Goal: Communication & Community: Answer question/provide support

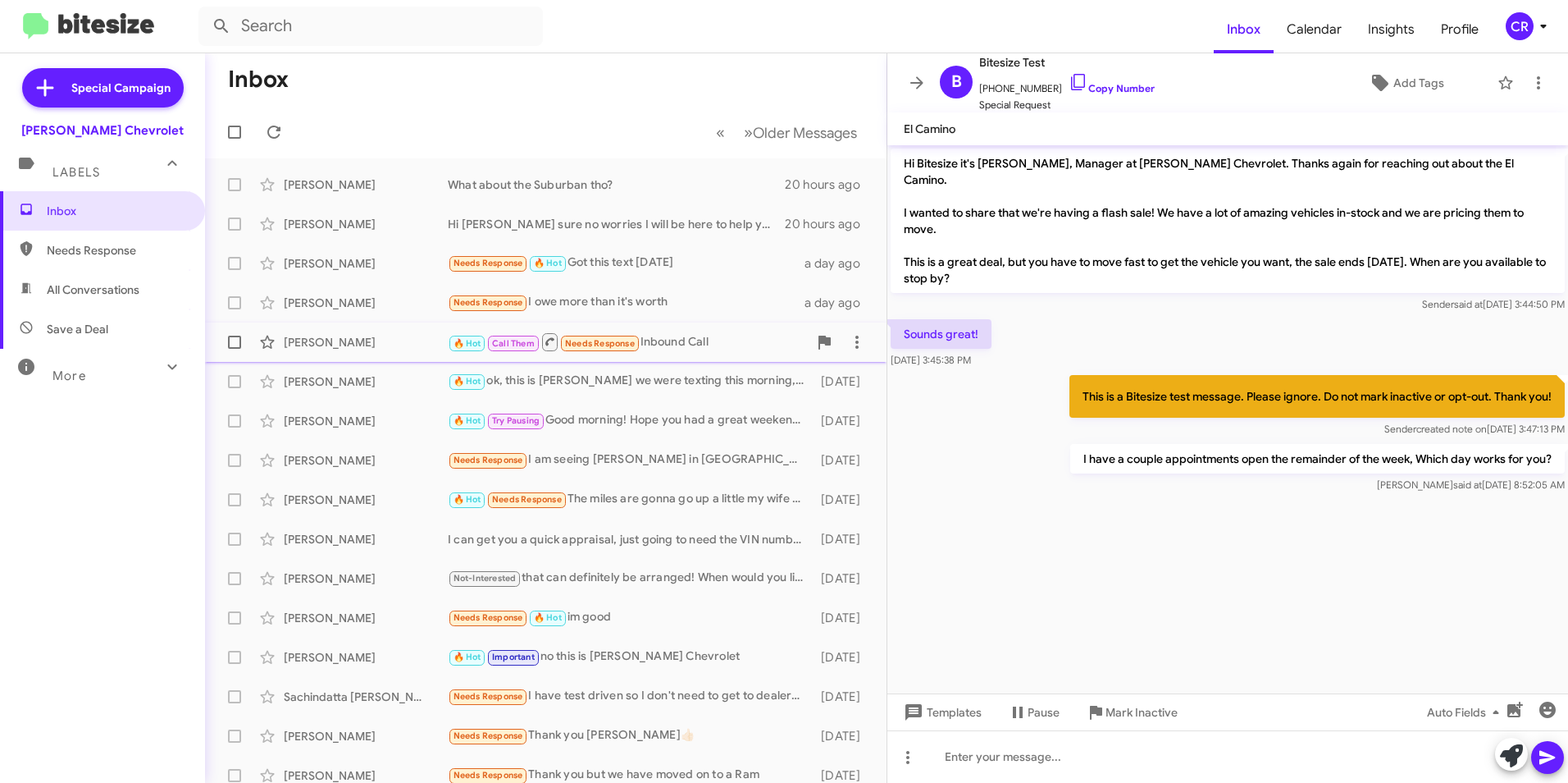
drag, startPoint x: 426, startPoint y: 342, endPoint x: 616, endPoint y: 339, distance: 190.0
click at [426, 342] on div "[PERSON_NAME]" at bounding box center [366, 342] width 164 height 16
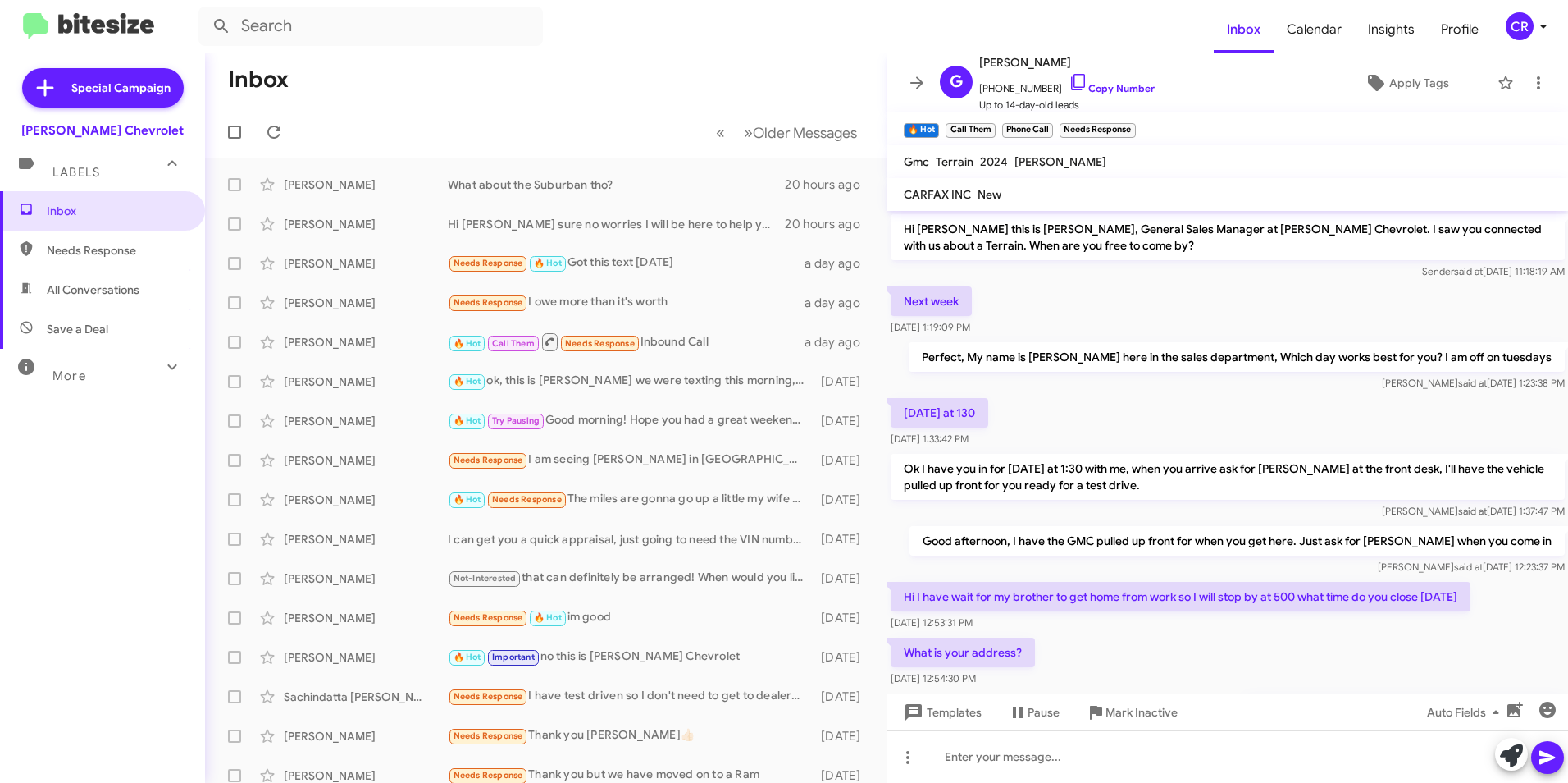
scroll to position [183, 0]
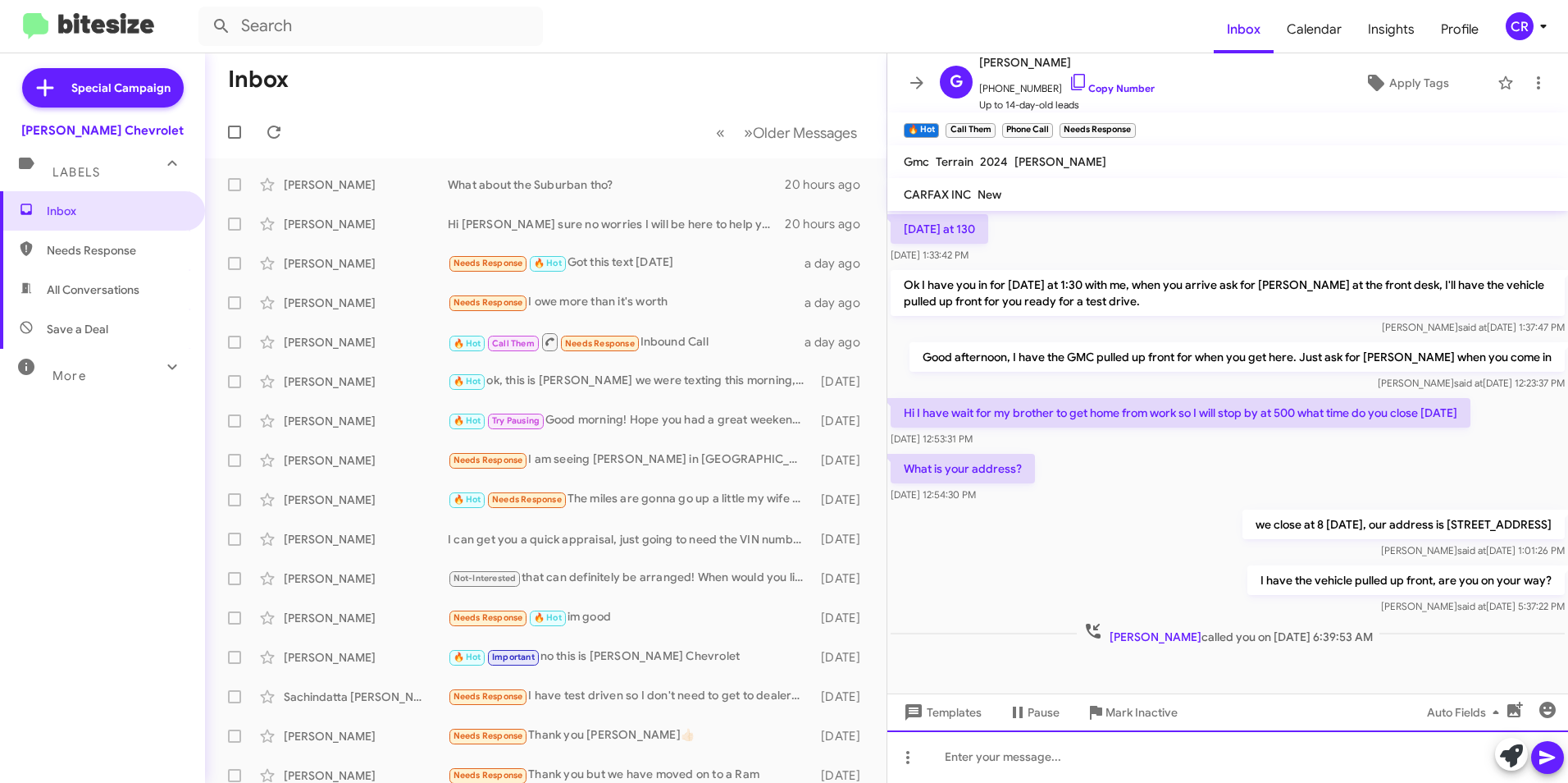
click at [1043, 762] on div at bounding box center [1228, 757] width 681 height 52
click at [1555, 755] on icon at bounding box center [1548, 757] width 19 height 19
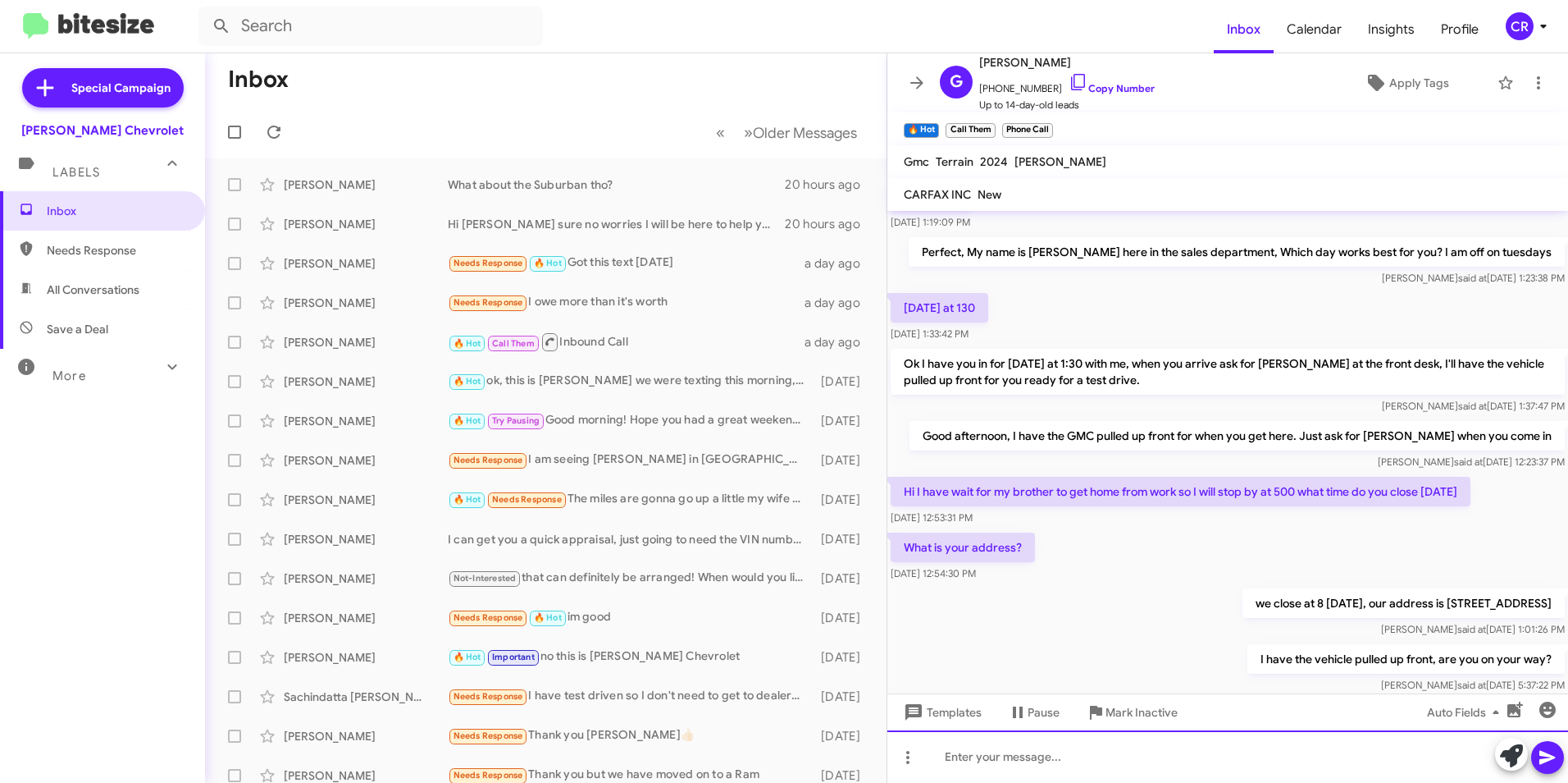
scroll to position [243, 0]
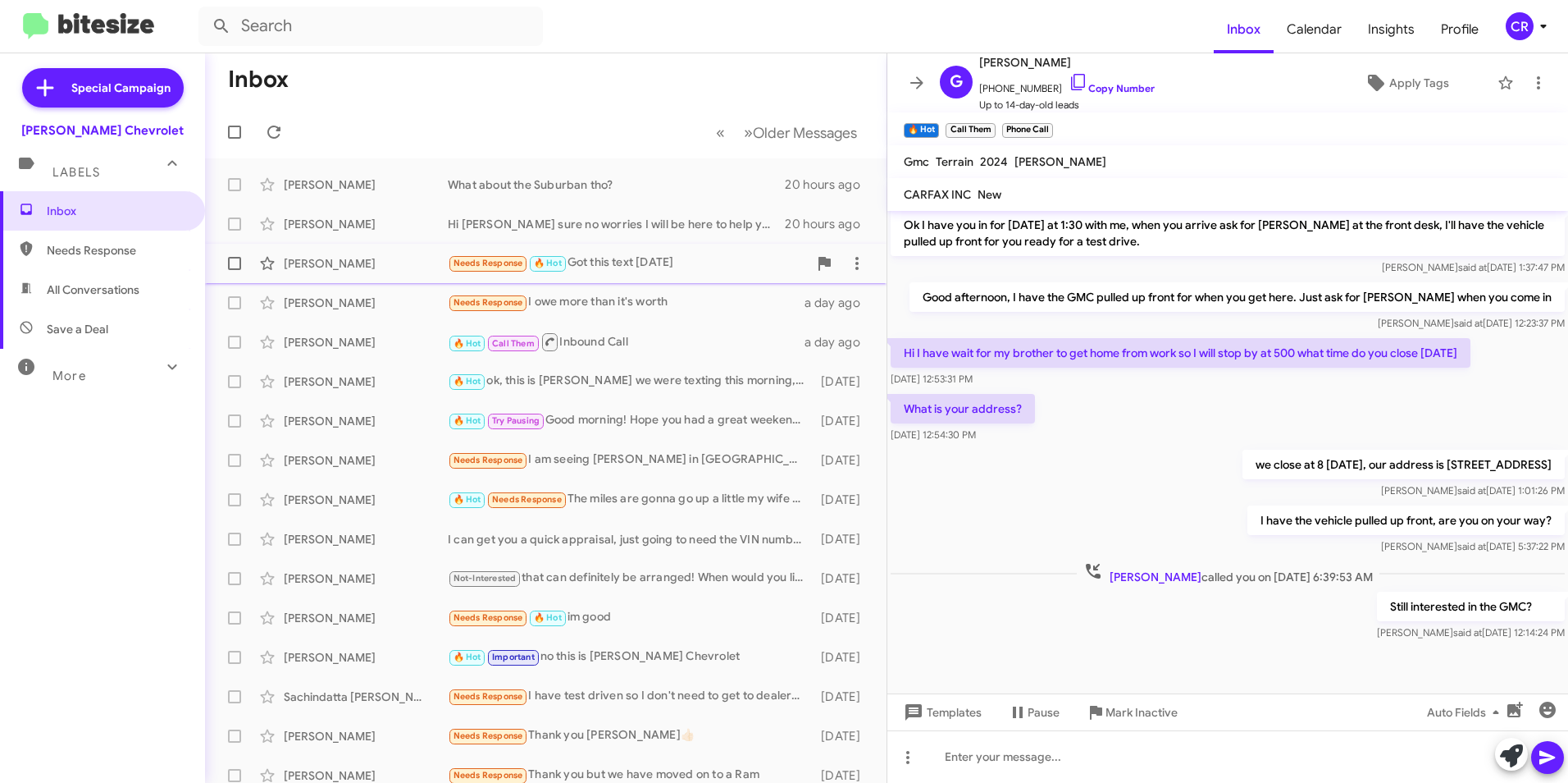
click at [657, 261] on div "Needs Response 🔥 Hot Got this text [DATE]" at bounding box center [627, 264] width 360 height 19
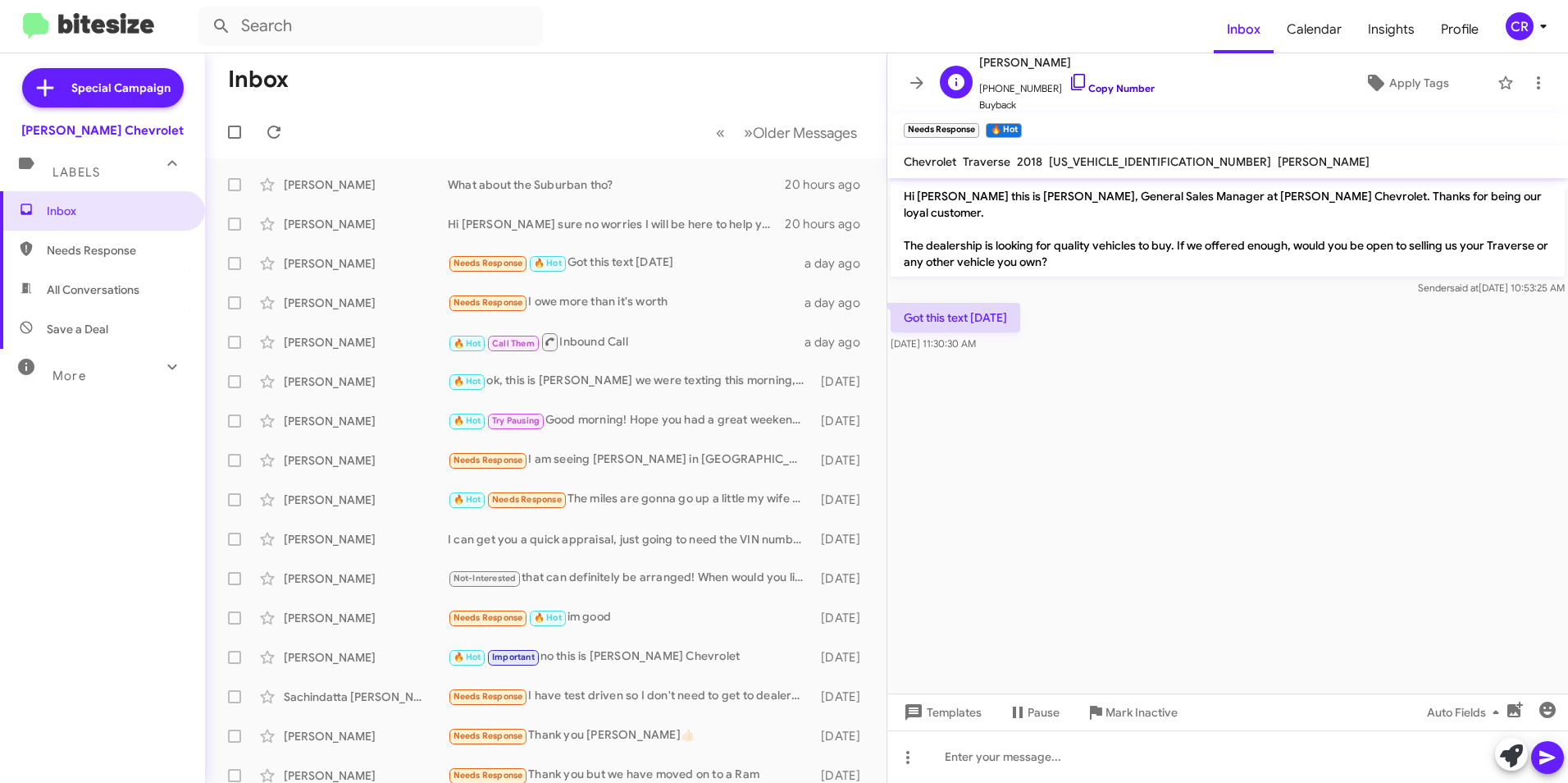
click at [1105, 85] on link "Copy Number" at bounding box center [1112, 88] width 86 height 13
click at [545, 184] on div "What about the Suburban tho?" at bounding box center [627, 184] width 360 height 16
